Goal: Information Seeking & Learning: Learn about a topic

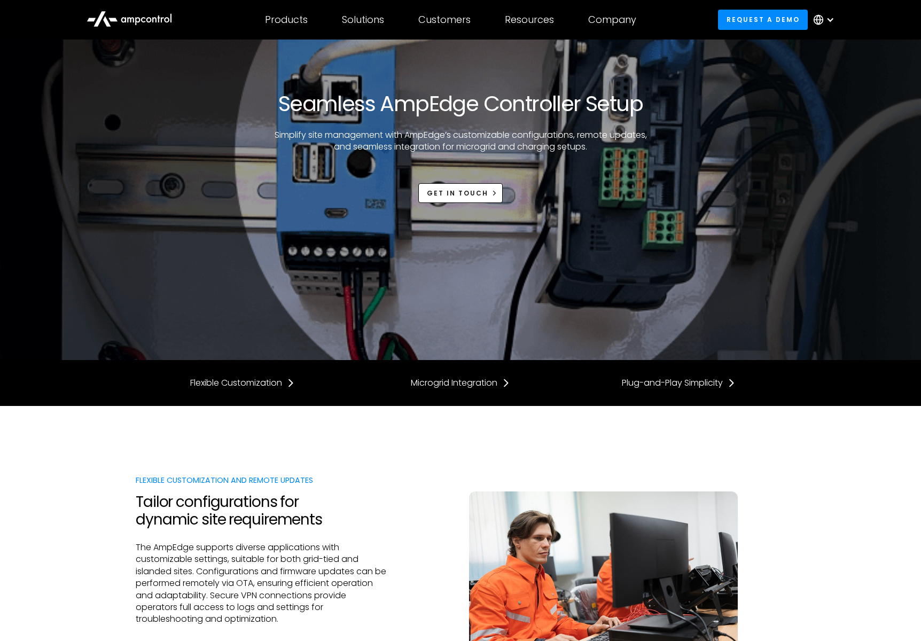
click at [831, 20] on div at bounding box center [830, 19] width 9 height 9
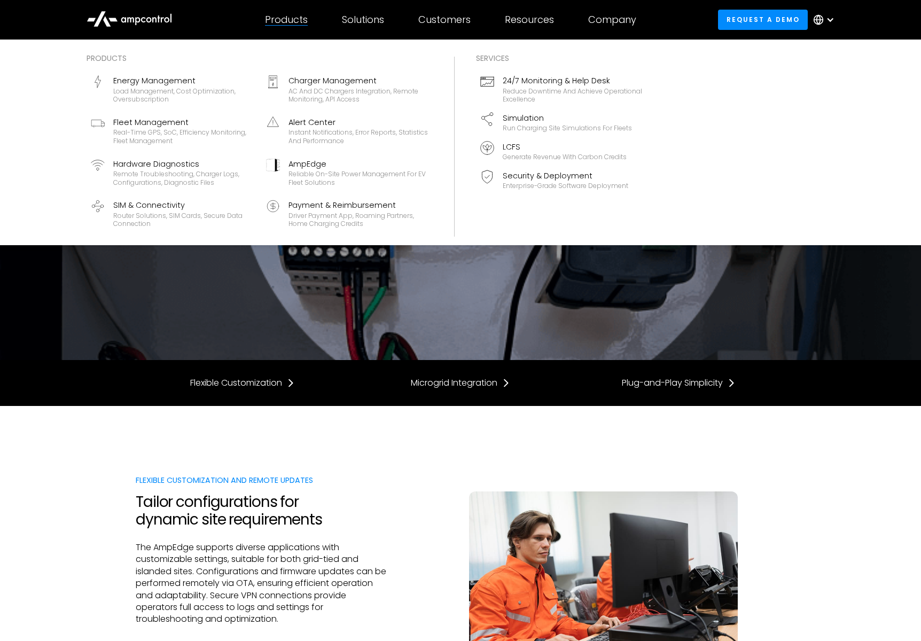
click at [282, 22] on div "Products" at bounding box center [286, 20] width 43 height 12
click at [534, 183] on div "Enterprise-grade software deployment" at bounding box center [566, 186] width 126 height 9
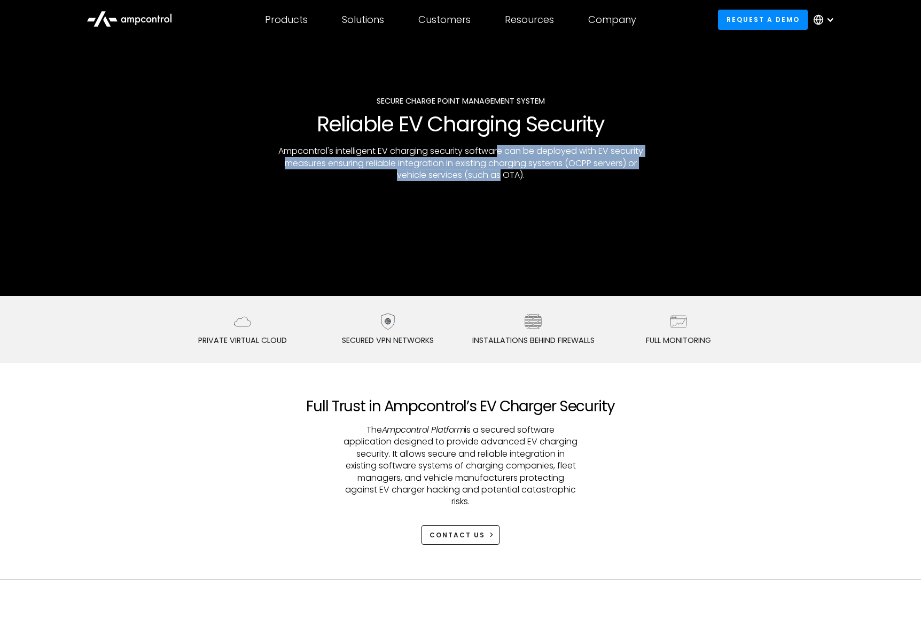
drag, startPoint x: 499, startPoint y: 151, endPoint x: 499, endPoint y: 175, distance: 24.0
click at [499, 175] on p "Ampcontrol's intelligent EV charging security software can be deployed with EV …" at bounding box center [460, 163] width 376 height 36
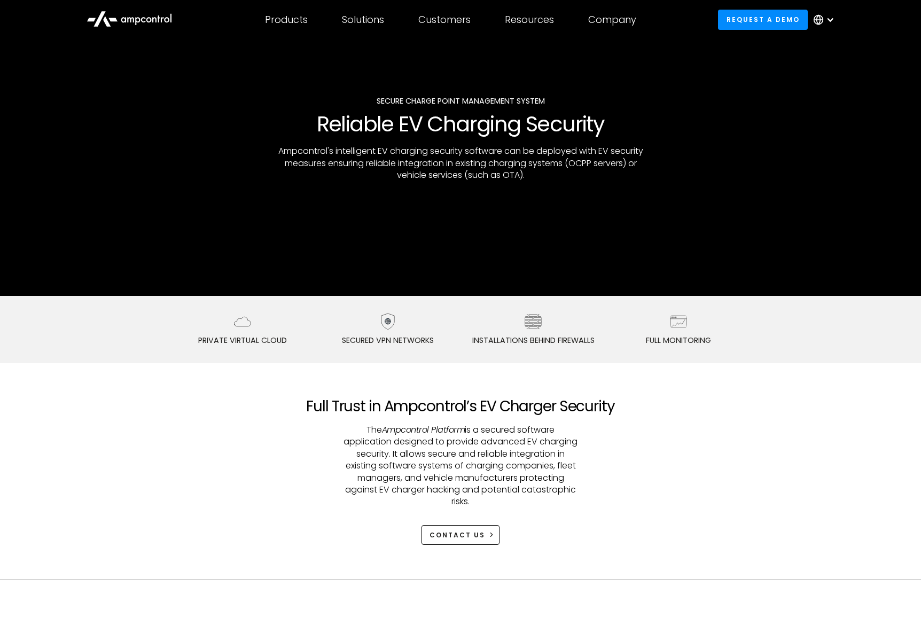
click at [494, 152] on p "Ampcontrol's intelligent EV charging security software can be deployed with EV …" at bounding box center [460, 163] width 376 height 36
drag, startPoint x: 499, startPoint y: 160, endPoint x: 500, endPoint y: 175, distance: 14.5
click at [500, 175] on p "Ampcontrol's intelligent EV charging security software can be deployed with EV …" at bounding box center [460, 163] width 376 height 36
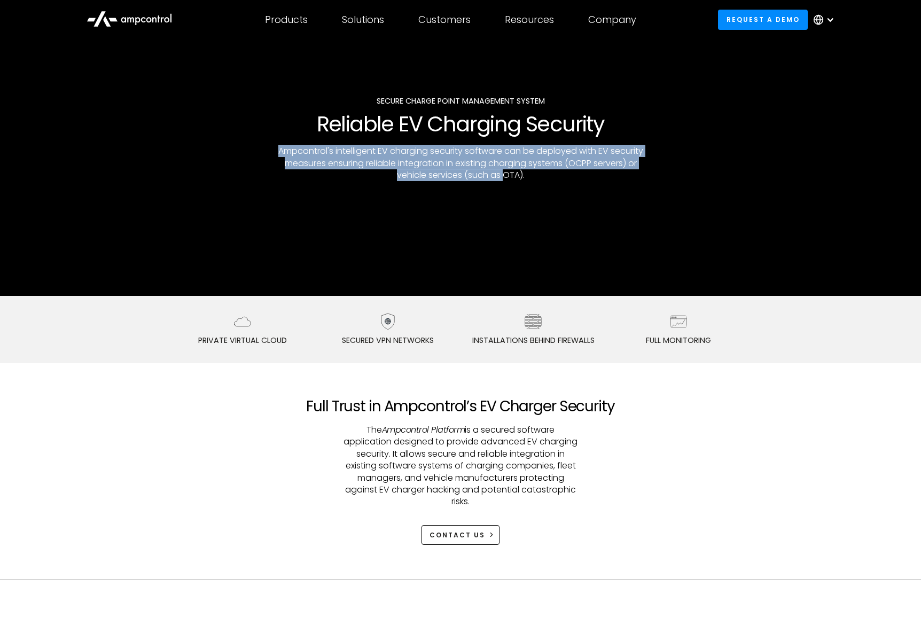
drag, startPoint x: 501, startPoint y: 139, endPoint x: 502, endPoint y: 181, distance: 41.2
click at [502, 181] on div "Secure charge point management system Reliable EV Charging Security Ampcontrol'…" at bounding box center [460, 138] width 470 height 87
click at [502, 181] on p "Ampcontrol's intelligent EV charging security software can be deployed with EV …" at bounding box center [460, 163] width 376 height 36
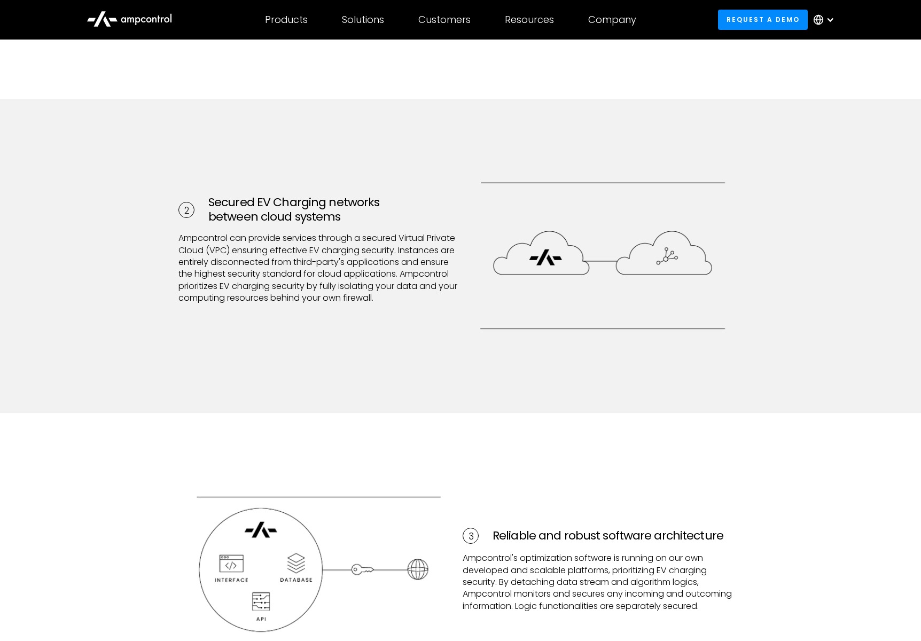
scroll to position [796, 0]
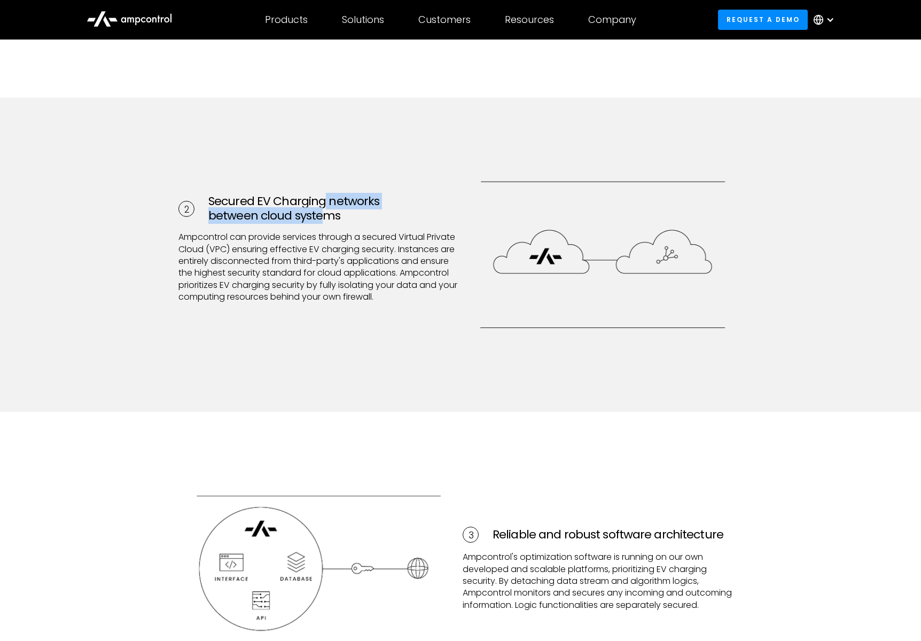
drag, startPoint x: 322, startPoint y: 193, endPoint x: 321, endPoint y: 213, distance: 19.8
click at [321, 213] on h3 "Secured EV Charging networks between cloud systems" at bounding box center [333, 208] width 250 height 28
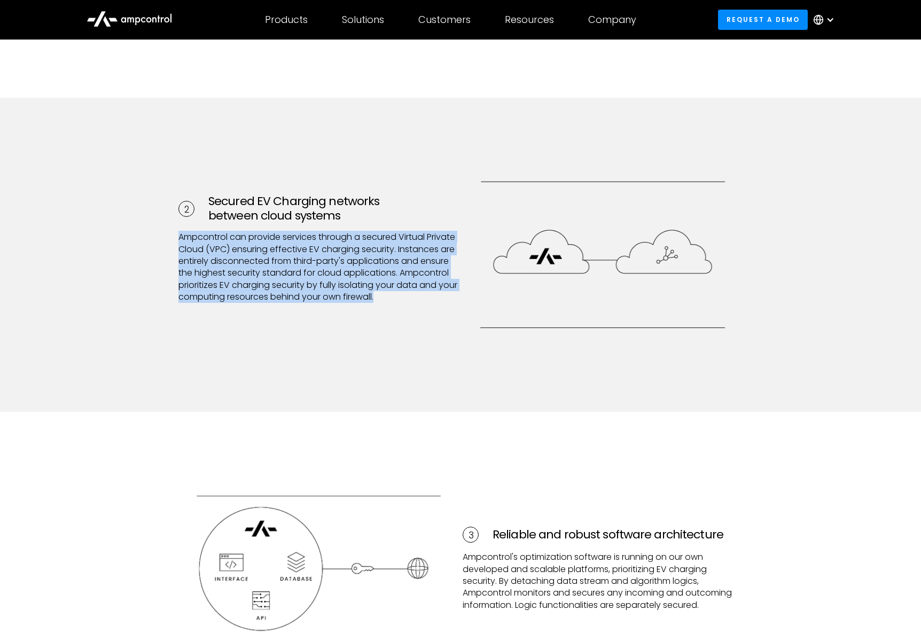
drag, startPoint x: 207, startPoint y: 229, endPoint x: 237, endPoint y: 305, distance: 82.1
click at [237, 305] on div "2 Secured EV Charging networks between cloud systems Ampcontrol can provide ser…" at bounding box center [460, 255] width 921 height 314
click at [237, 305] on p "Ampcontrol can provide services through a secured Virtual Private Cloud (VPC) e…" at bounding box center [318, 273] width 280 height 84
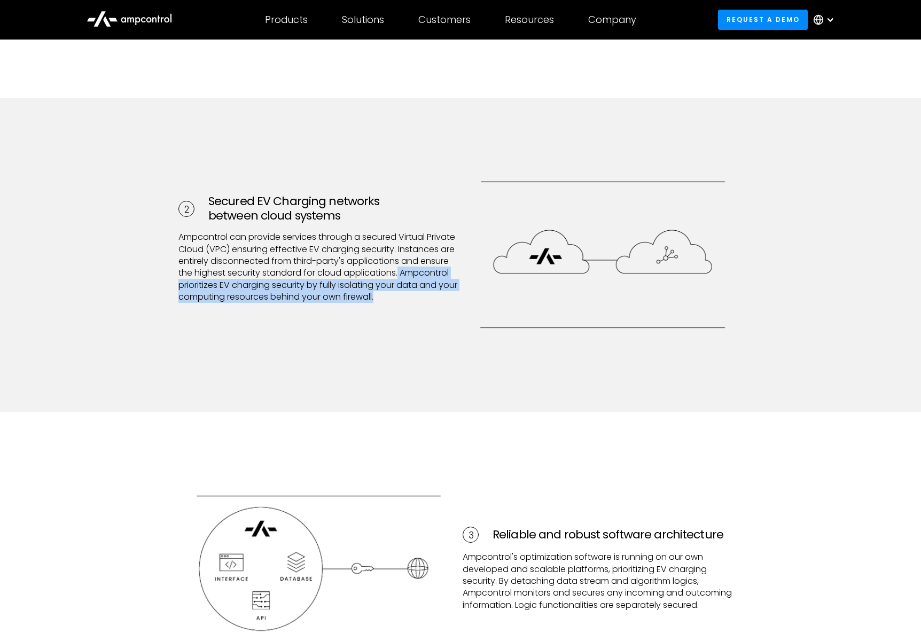
drag, startPoint x: 235, startPoint y: 297, endPoint x: 233, endPoint y: 278, distance: 18.8
click at [233, 278] on p "Ampcontrol can provide services through a secured Virtual Private Cloud (VPC) e…" at bounding box center [318, 273] width 280 height 84
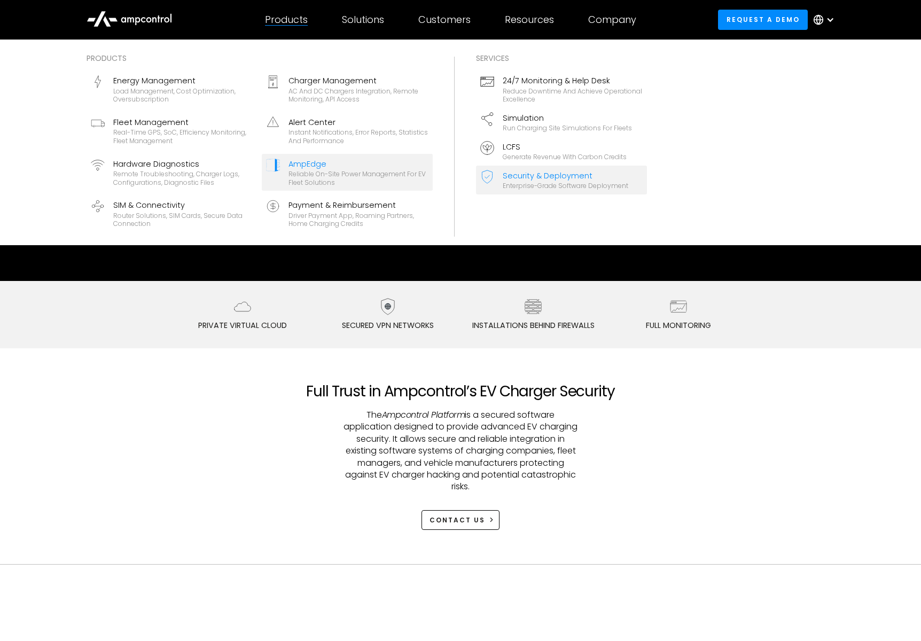
scroll to position [17, 0]
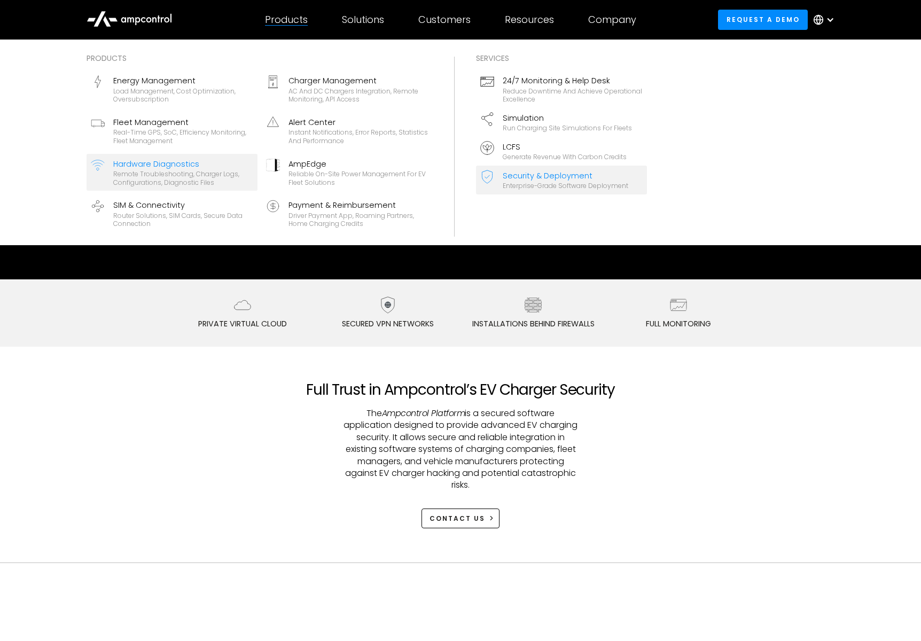
click at [153, 170] on div "Remote troubleshooting, charger logs, configurations, diagnostic files" at bounding box center [183, 178] width 140 height 17
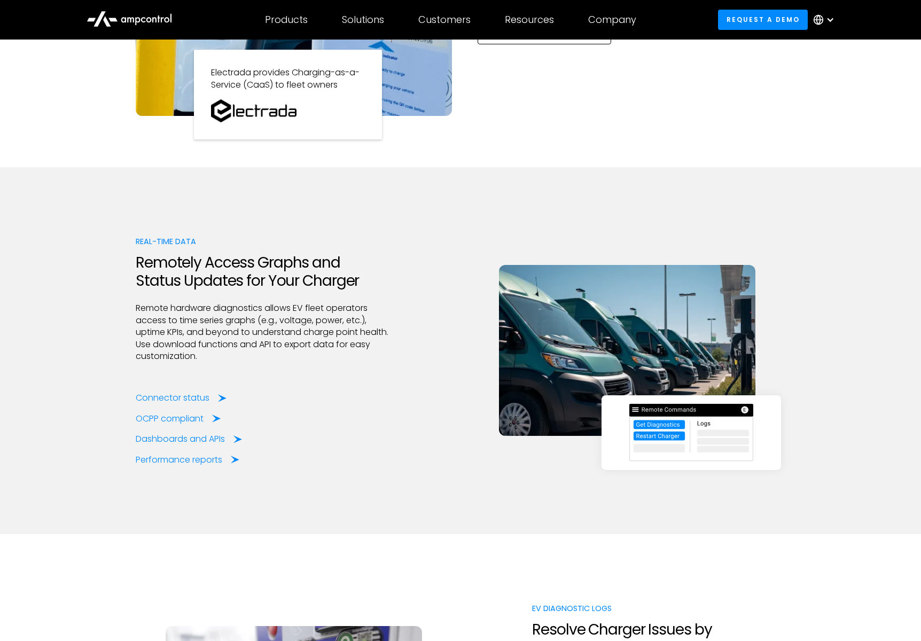
scroll to position [1126, 0]
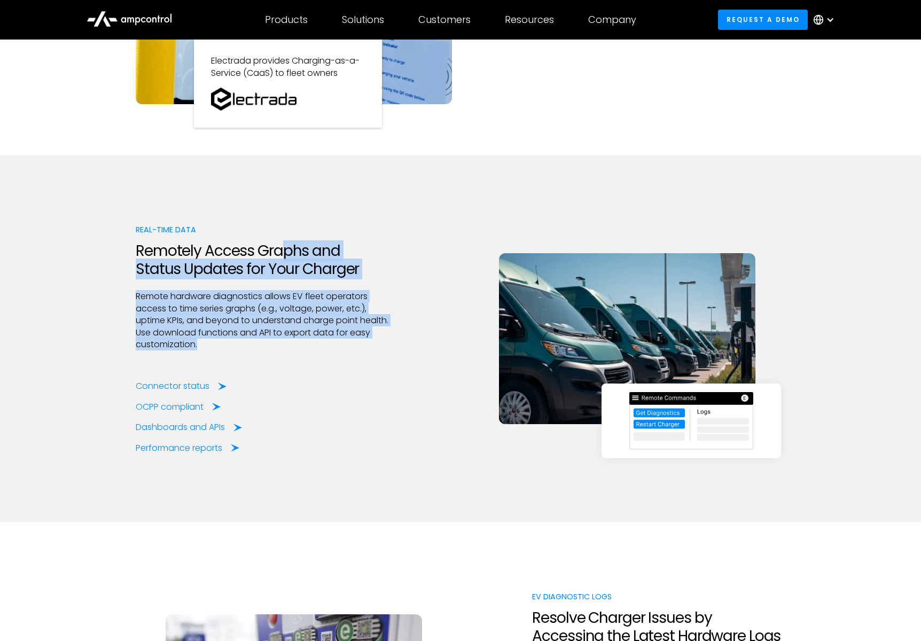
drag, startPoint x: 284, startPoint y: 245, endPoint x: 285, endPoint y: 341, distance: 96.7
click at [285, 341] on div "Real-time Data Remotely Access Graphs and Status Updates for Your Charger Remot…" at bounding box center [262, 339] width 253 height 230
click at [285, 341] on p "Remote hardware diagnostics allows EV fleet operators access to time series gra…" at bounding box center [262, 321] width 253 height 60
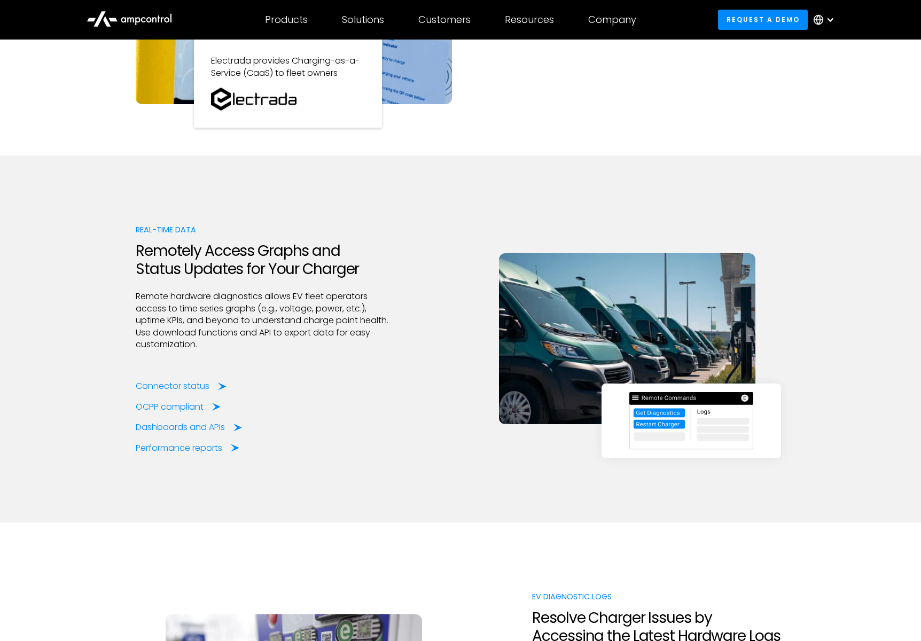
click at [280, 332] on p "Remote hardware diagnostics allows EV fleet operators access to time series gra…" at bounding box center [262, 321] width 253 height 60
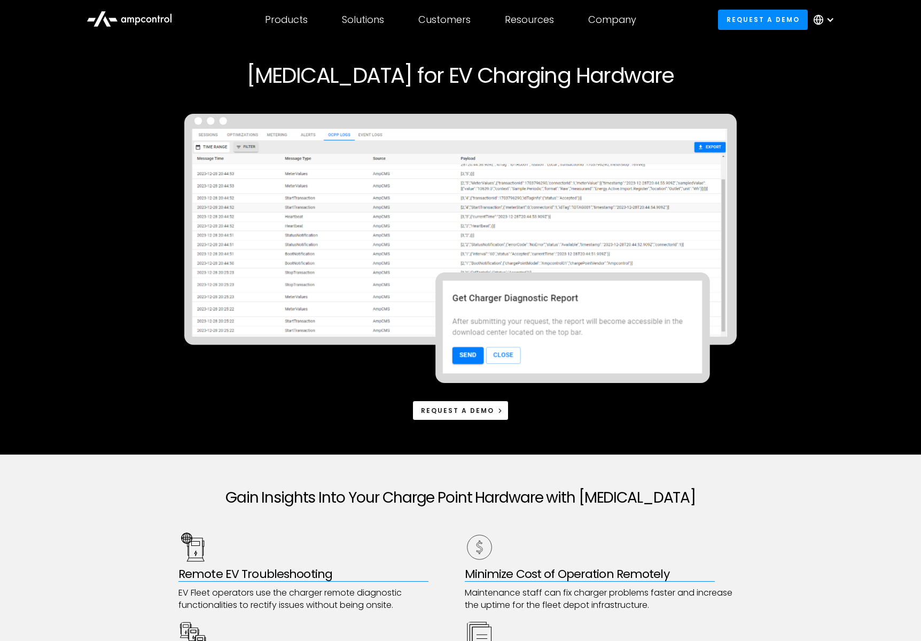
scroll to position [0, 0]
